Goal: Task Accomplishment & Management: Manage account settings

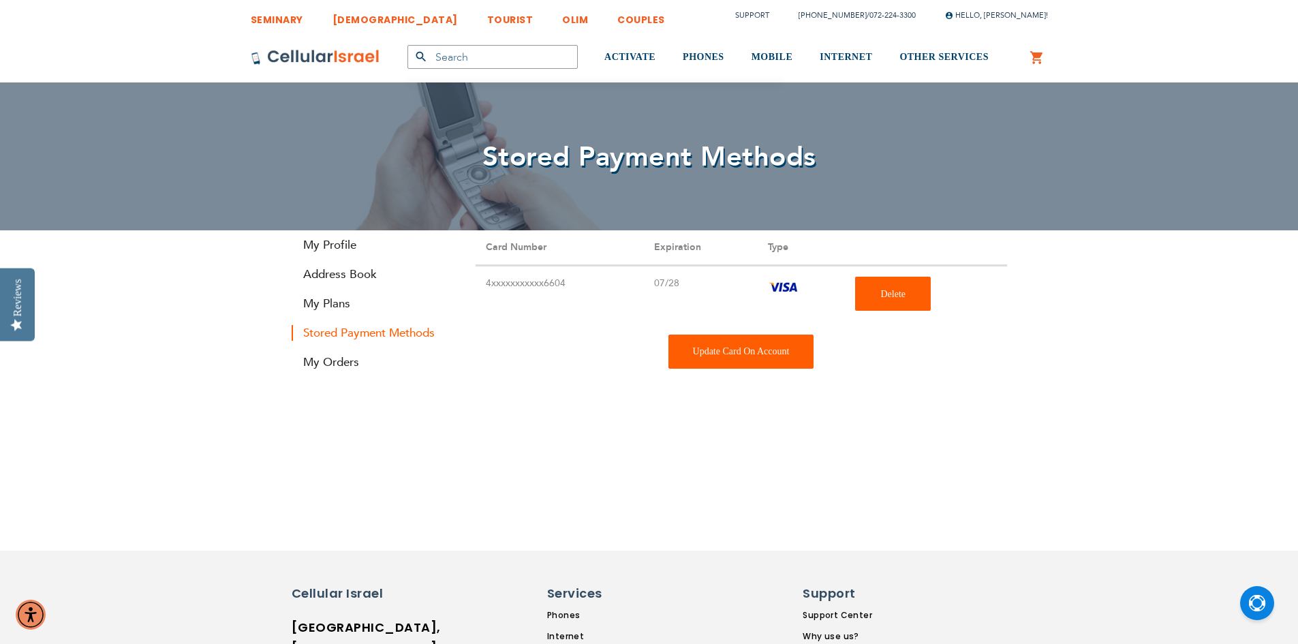
click at [736, 360] on div "Update Card On Account" at bounding box center [742, 352] width 146 height 34
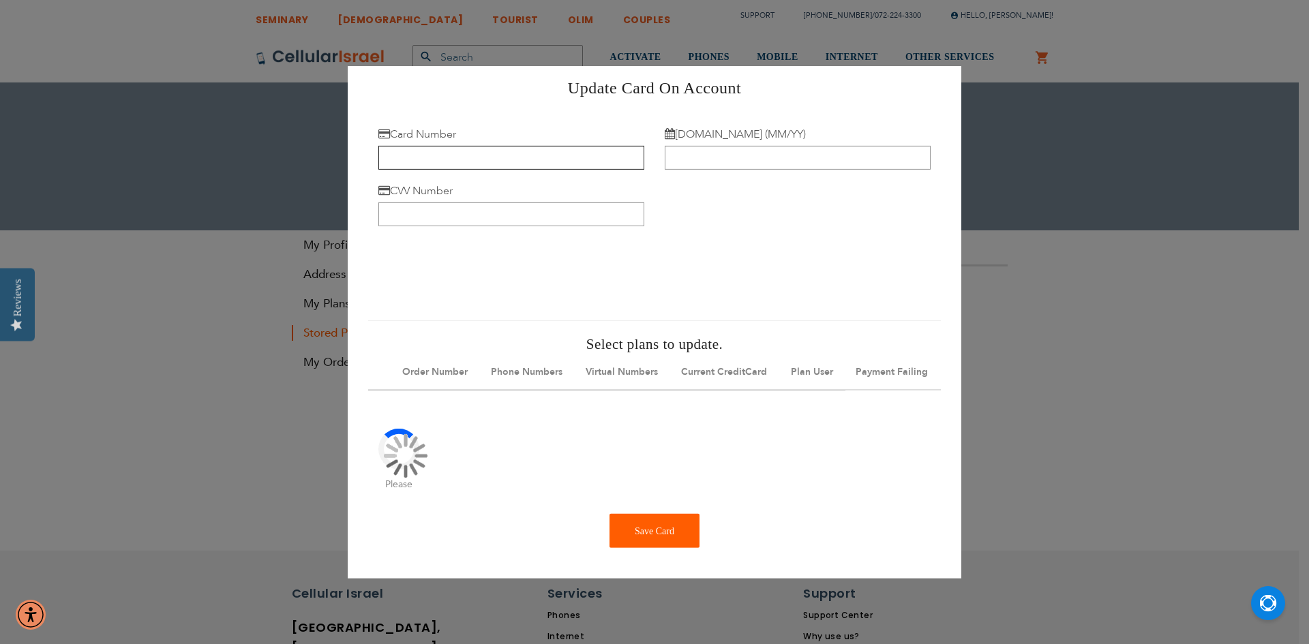
click at [408, 151] on input "Card Number" at bounding box center [511, 158] width 266 height 24
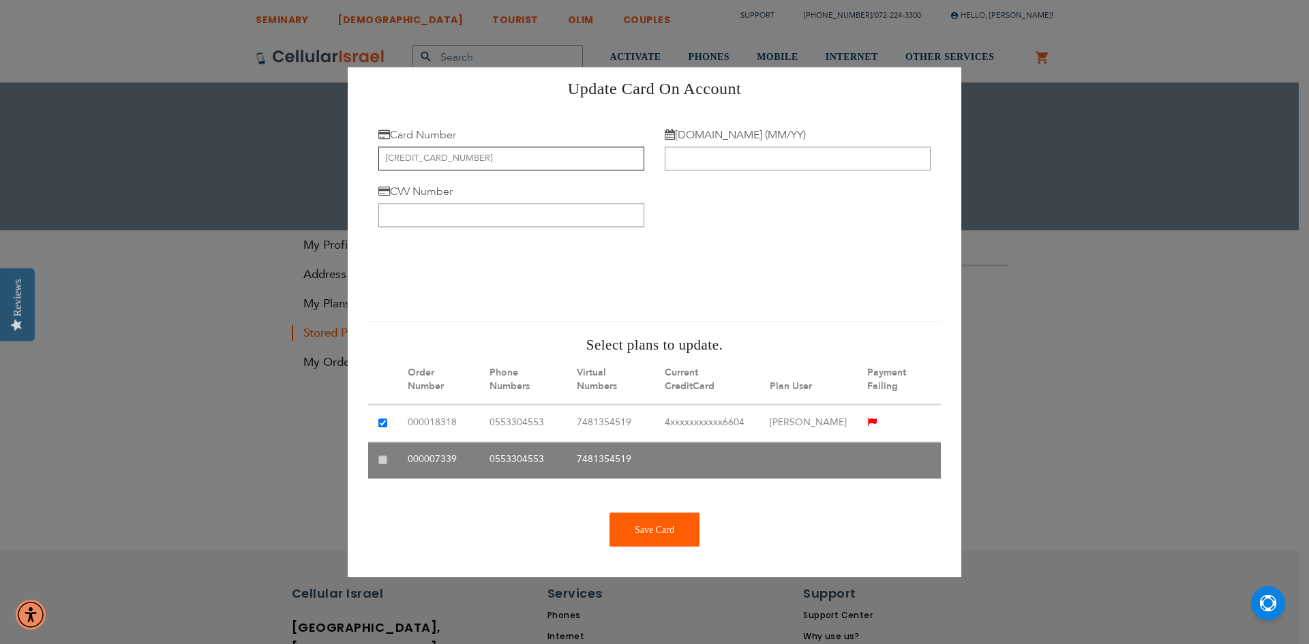
type input "4751 4008 3196 0104"
click at [765, 235] on div at bounding box center [654, 271] width 572 height 74
click at [721, 157] on input "Exp.Date (MM/YY)" at bounding box center [797, 159] width 266 height 24
type input "09/30"
click at [425, 207] on input "CVV Number" at bounding box center [511, 215] width 266 height 24
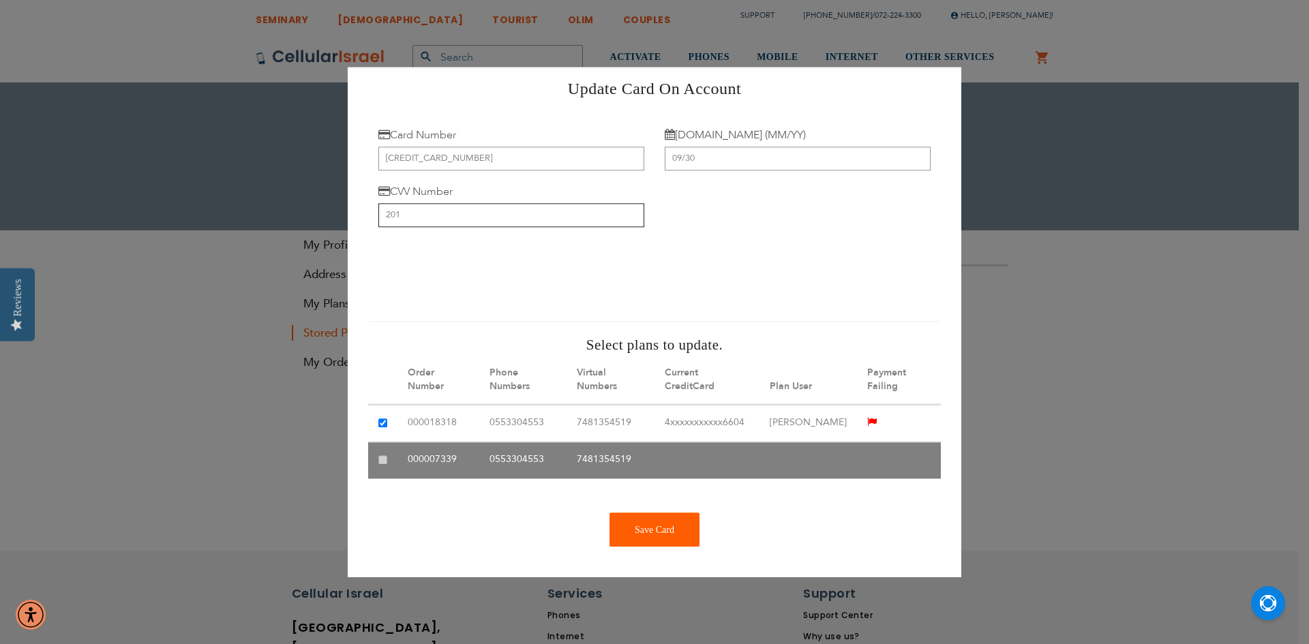
type input "201"
click at [647, 547] on div "Save Card" at bounding box center [654, 530] width 90 height 34
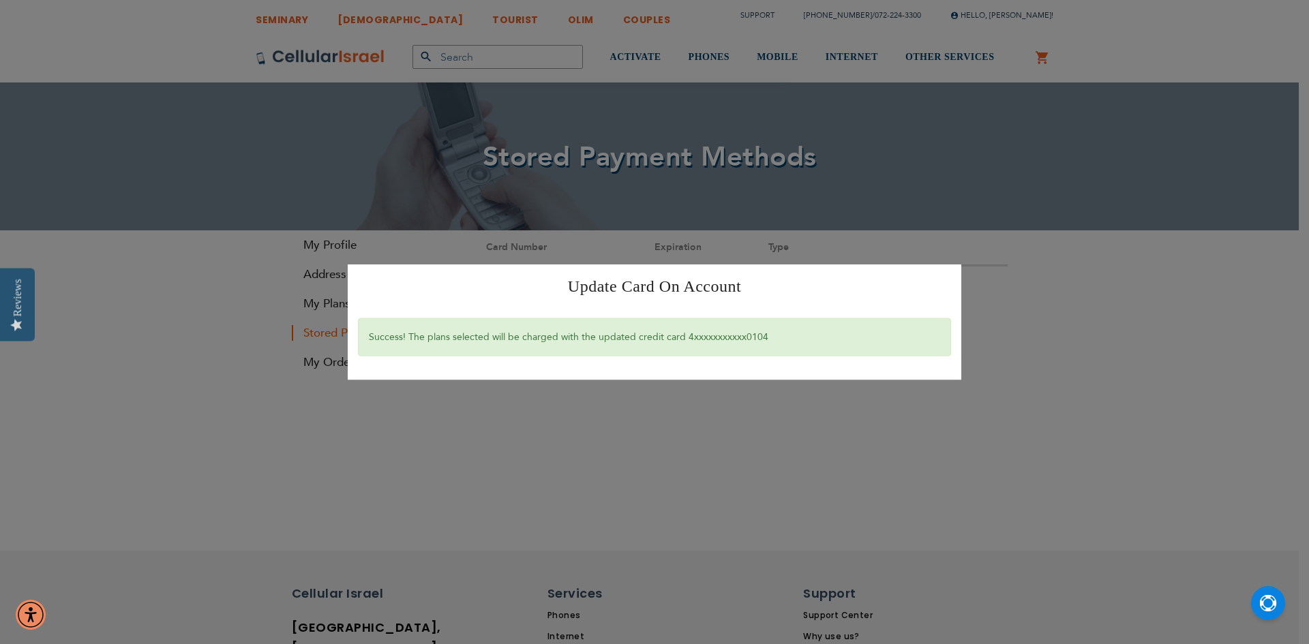
click at [730, 460] on div "Update Card On Account × Success! The plans selected will be charged with the u…" at bounding box center [654, 322] width 1309 height 644
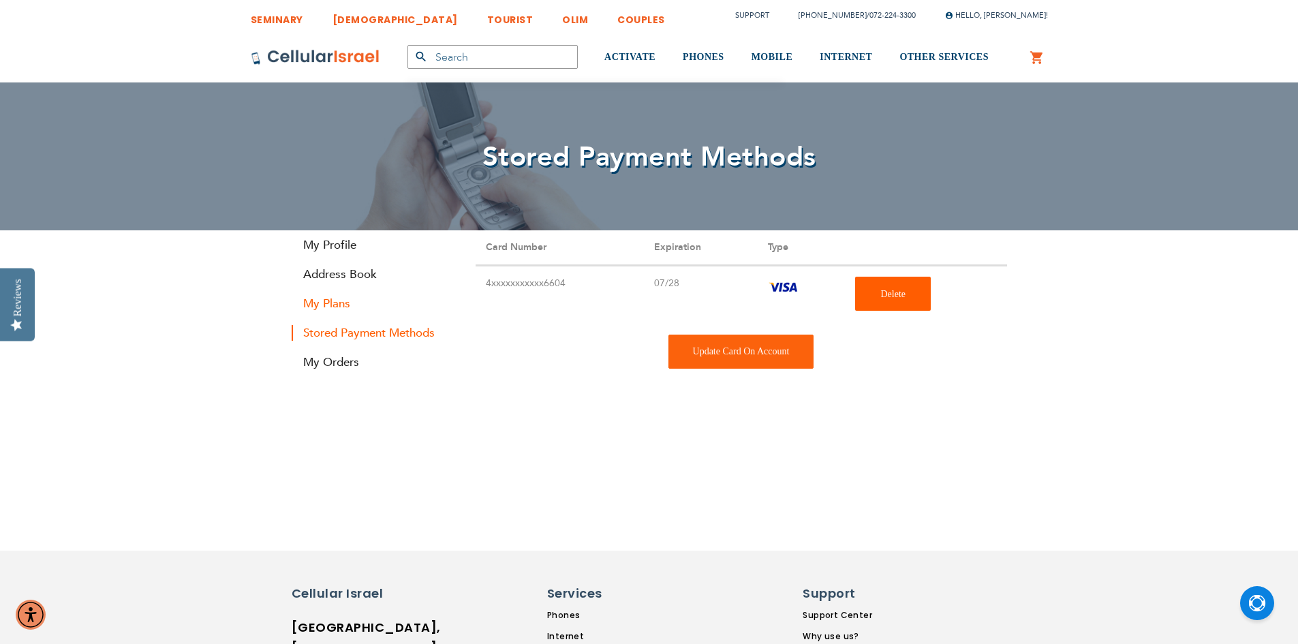
click at [322, 305] on link "My Plans" at bounding box center [374, 304] width 164 height 16
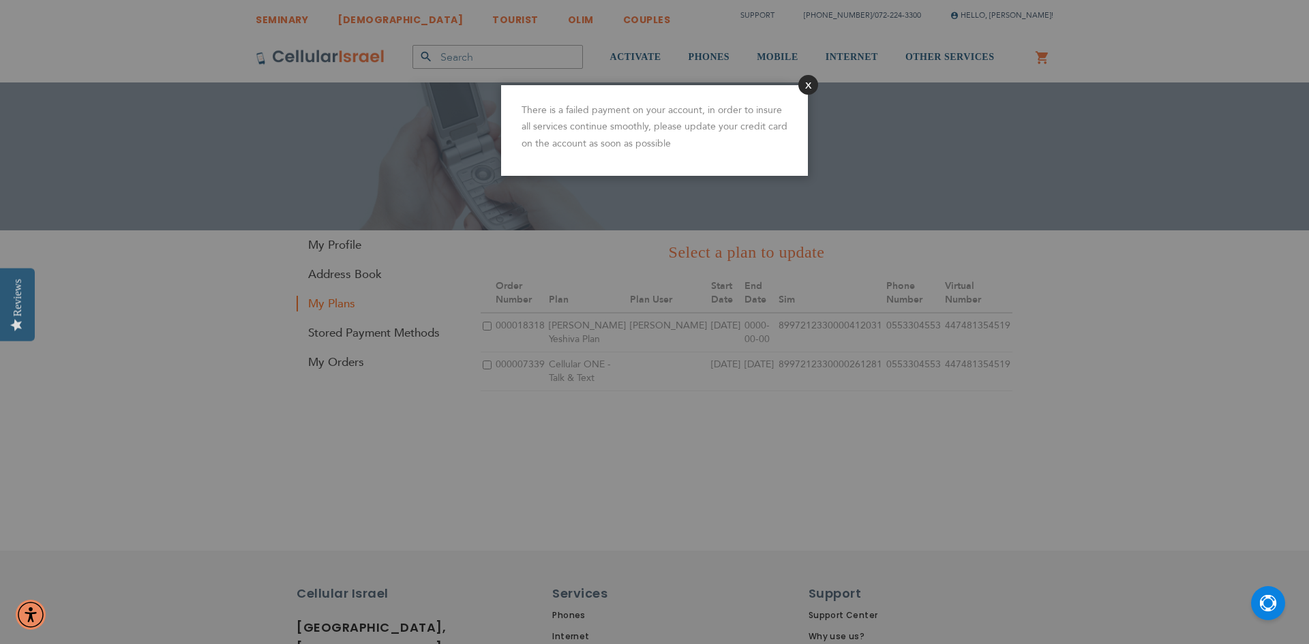
click at [812, 85] on button "Close" at bounding box center [808, 85] width 20 height 20
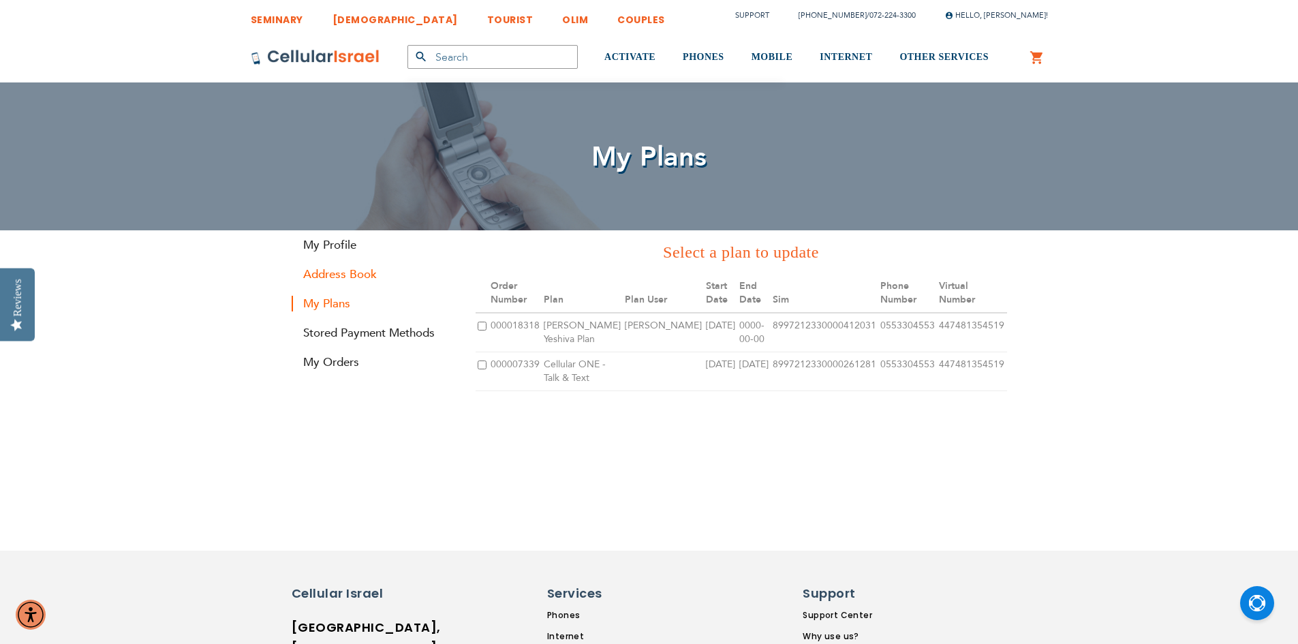
click at [327, 271] on link "Address Book" at bounding box center [374, 274] width 164 height 16
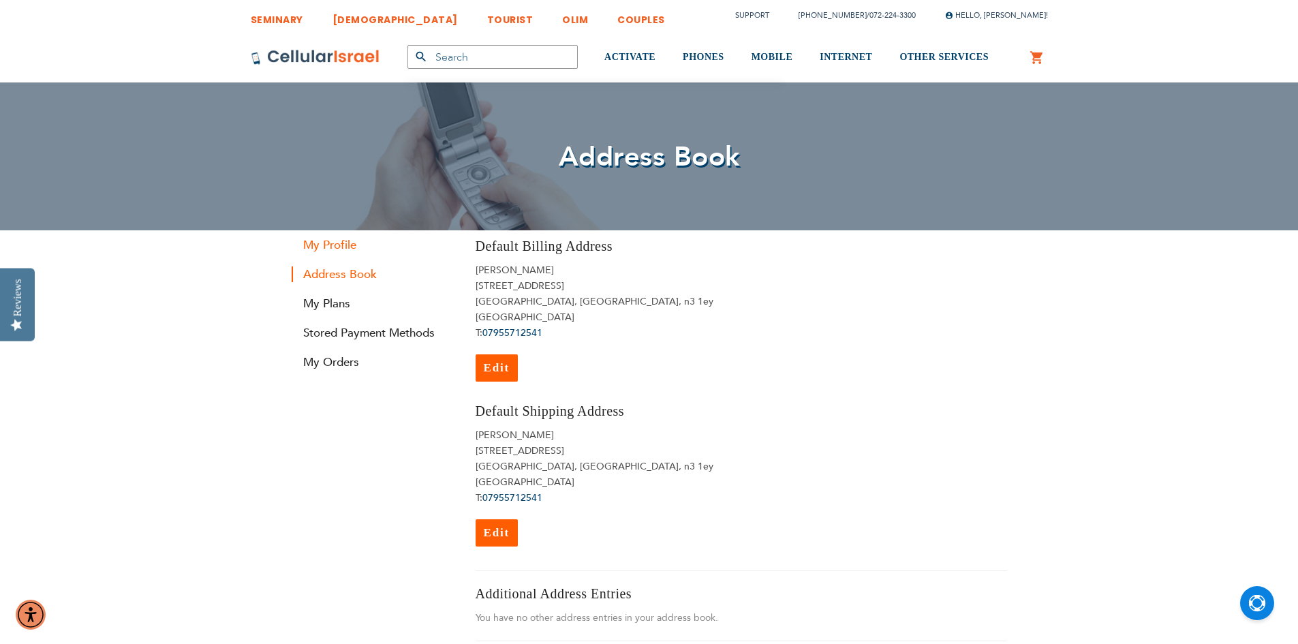
click at [339, 243] on link "My Profile" at bounding box center [374, 245] width 164 height 16
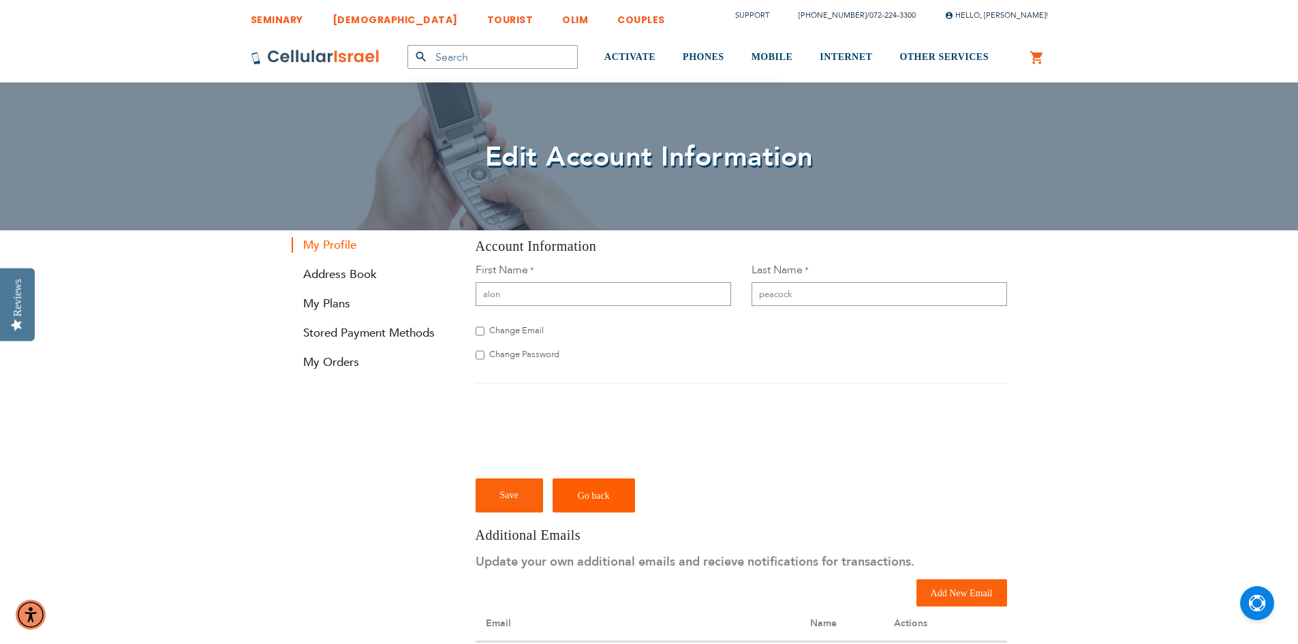
click at [487, 18] on link "TOURIST" at bounding box center [510, 15] width 46 height 25
